Goal: Use online tool/utility: Utilize a website feature to perform a specific function

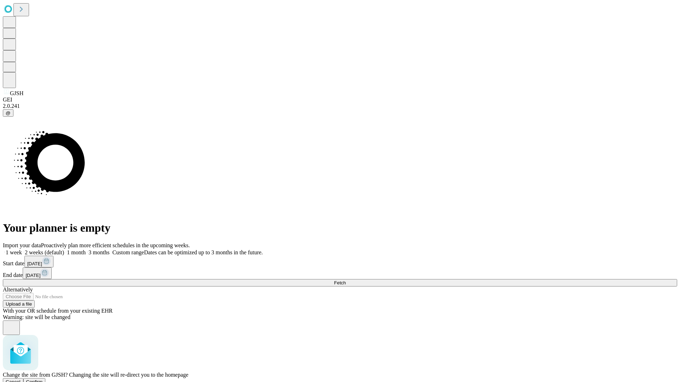
click at [43, 380] on span "Confirm" at bounding box center [34, 382] width 17 height 5
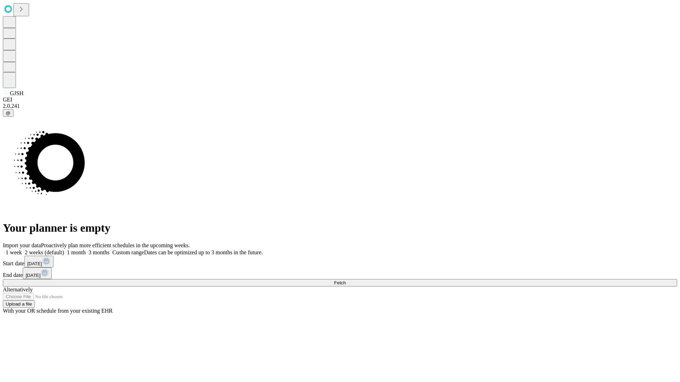
click at [22, 250] on label "1 week" at bounding box center [12, 253] width 19 height 6
click at [346, 280] on span "Fetch" at bounding box center [340, 282] width 12 height 5
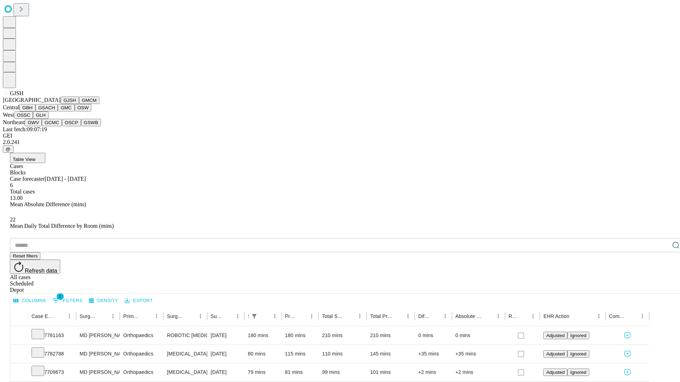
click at [79, 104] on button "GMCM" at bounding box center [89, 100] width 21 height 7
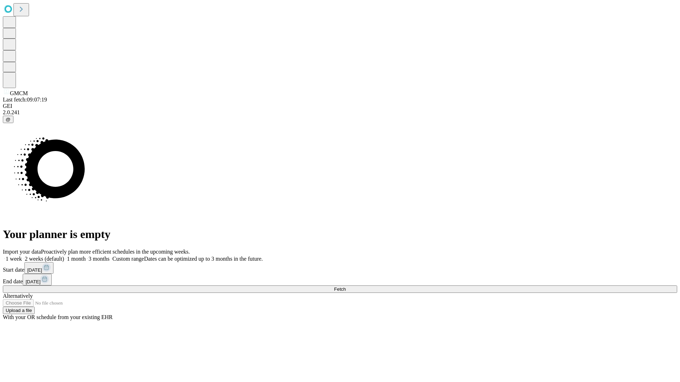
click at [22, 256] on label "1 week" at bounding box center [12, 259] width 19 height 6
click at [346, 287] on span "Fetch" at bounding box center [340, 289] width 12 height 5
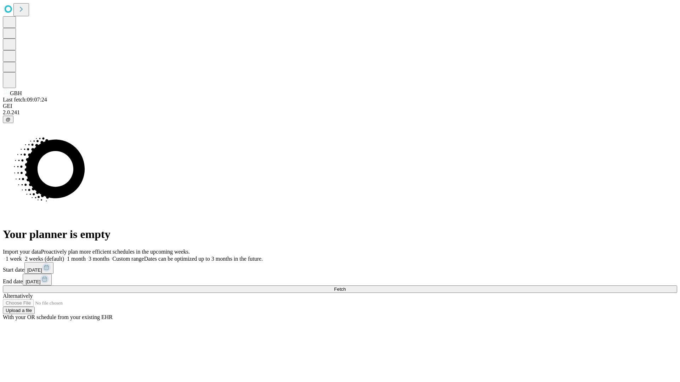
click at [22, 256] on label "1 week" at bounding box center [12, 259] width 19 height 6
click at [346, 287] on span "Fetch" at bounding box center [340, 289] width 12 height 5
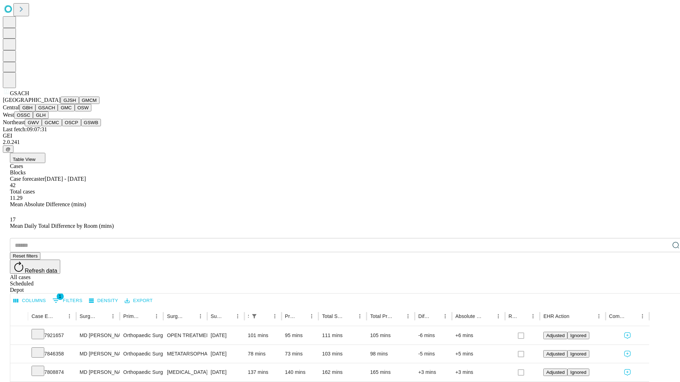
click at [58, 112] on button "GMC" at bounding box center [66, 107] width 17 height 7
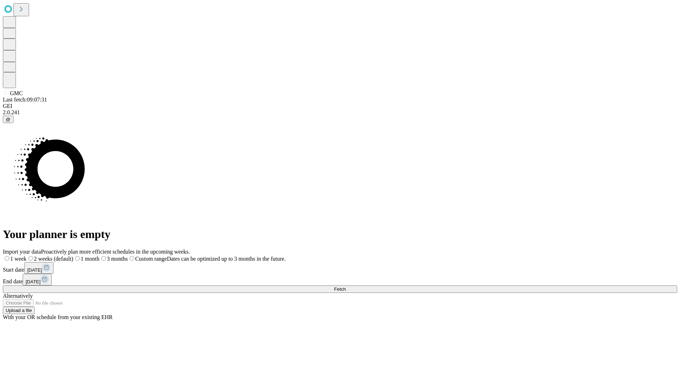
click at [27, 256] on label "1 week" at bounding box center [15, 259] width 24 height 6
click at [346, 287] on span "Fetch" at bounding box center [340, 289] width 12 height 5
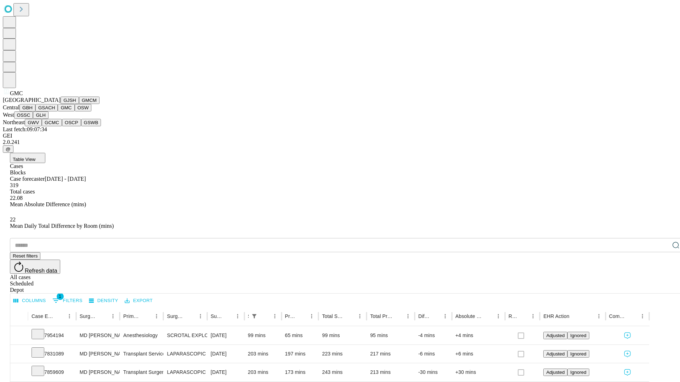
click at [75, 112] on button "OSW" at bounding box center [83, 107] width 17 height 7
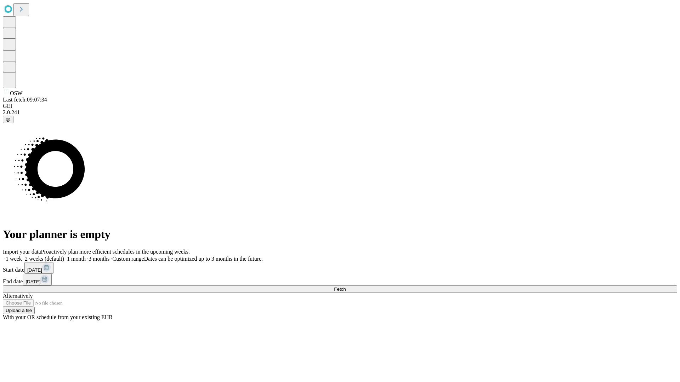
click at [22, 256] on label "1 week" at bounding box center [12, 259] width 19 height 6
click at [346, 287] on span "Fetch" at bounding box center [340, 289] width 12 height 5
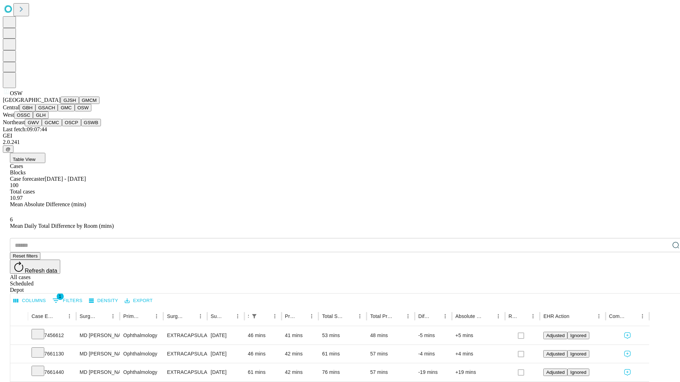
click at [33, 119] on button "OSSC" at bounding box center [23, 115] width 19 height 7
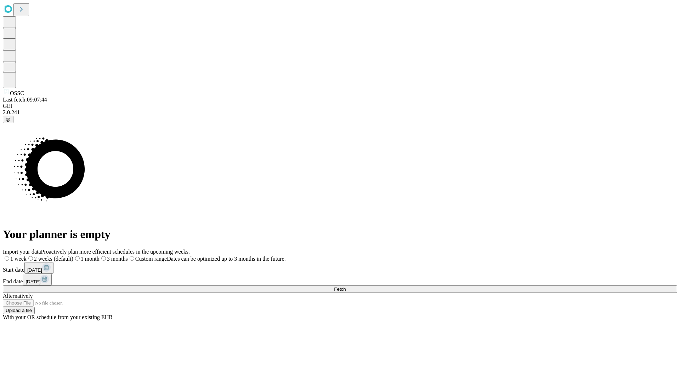
click at [27, 256] on label "1 week" at bounding box center [15, 259] width 24 height 6
click at [346, 287] on span "Fetch" at bounding box center [340, 289] width 12 height 5
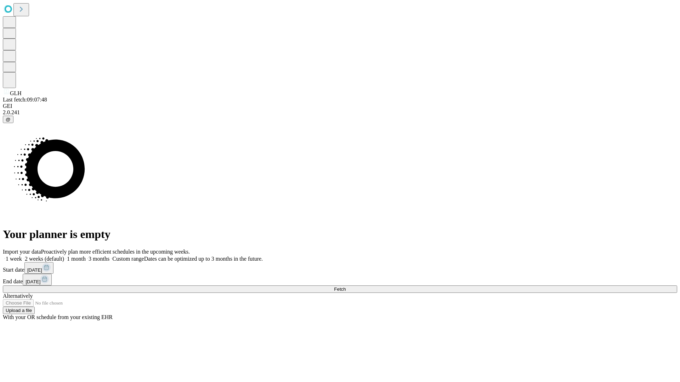
click at [22, 256] on label "1 week" at bounding box center [12, 259] width 19 height 6
click at [346, 287] on span "Fetch" at bounding box center [340, 289] width 12 height 5
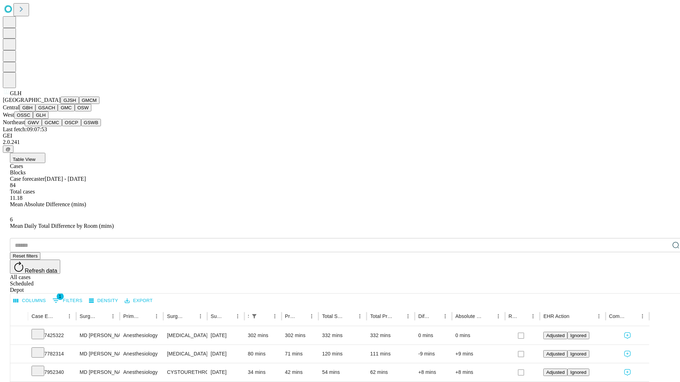
click at [42, 126] on button "GWV" at bounding box center [33, 122] width 17 height 7
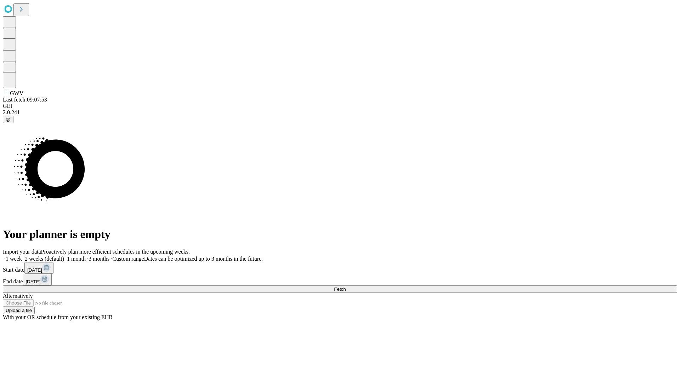
click at [22, 256] on label "1 week" at bounding box center [12, 259] width 19 height 6
click at [346, 287] on span "Fetch" at bounding box center [340, 289] width 12 height 5
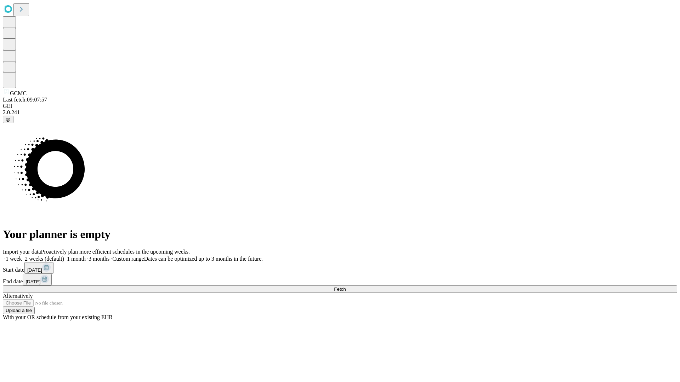
click at [346, 287] on span "Fetch" at bounding box center [340, 289] width 12 height 5
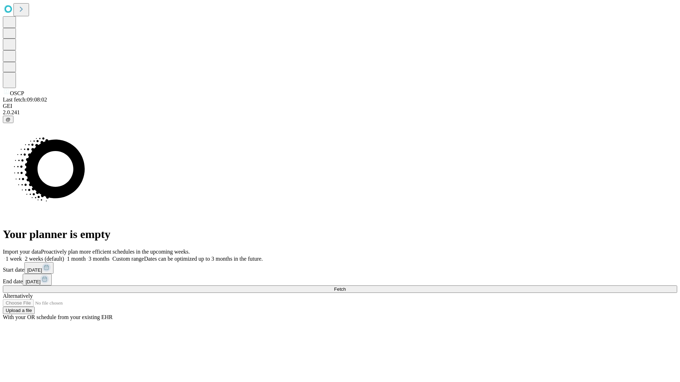
click at [22, 256] on label "1 week" at bounding box center [12, 259] width 19 height 6
click at [346, 287] on span "Fetch" at bounding box center [340, 289] width 12 height 5
